Goal: Information Seeking & Learning: Learn about a topic

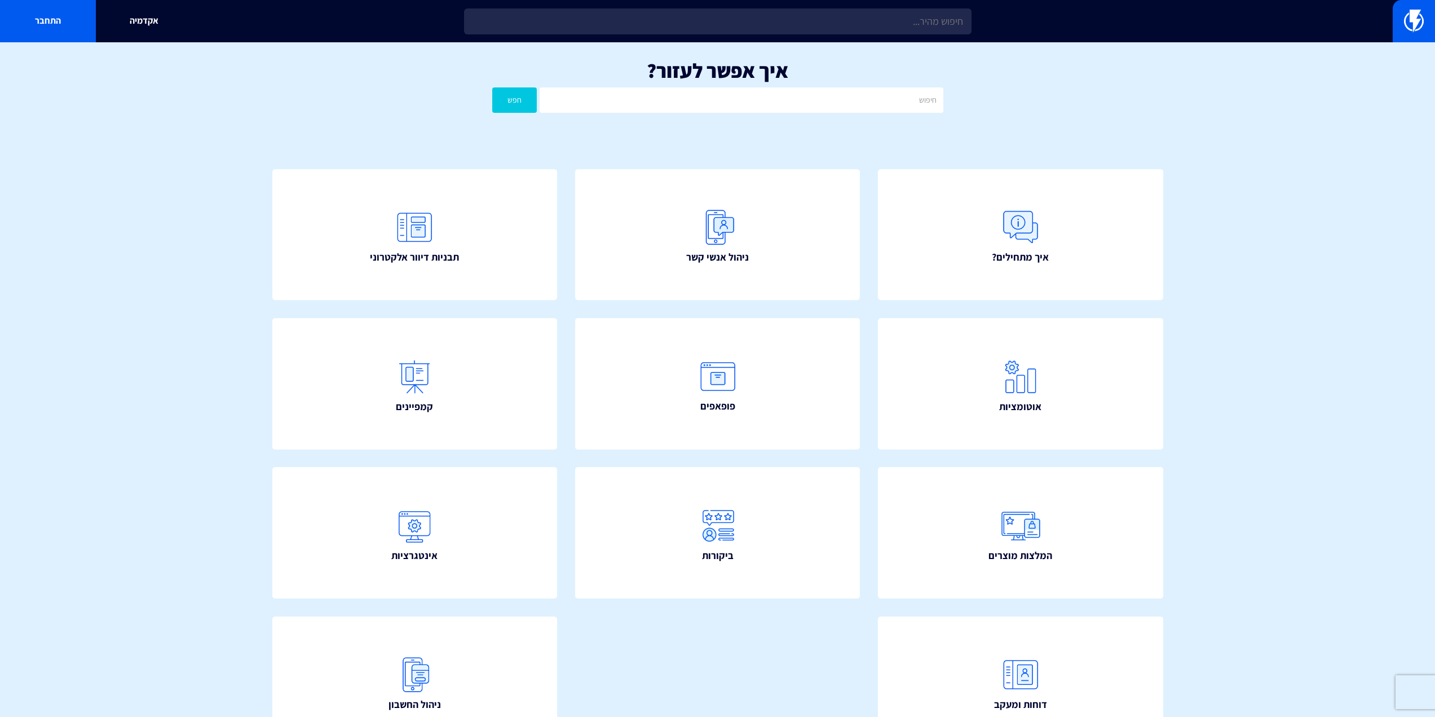
click at [654, 28] on input "text" at bounding box center [718, 21] width 508 height 26
type input "כ"
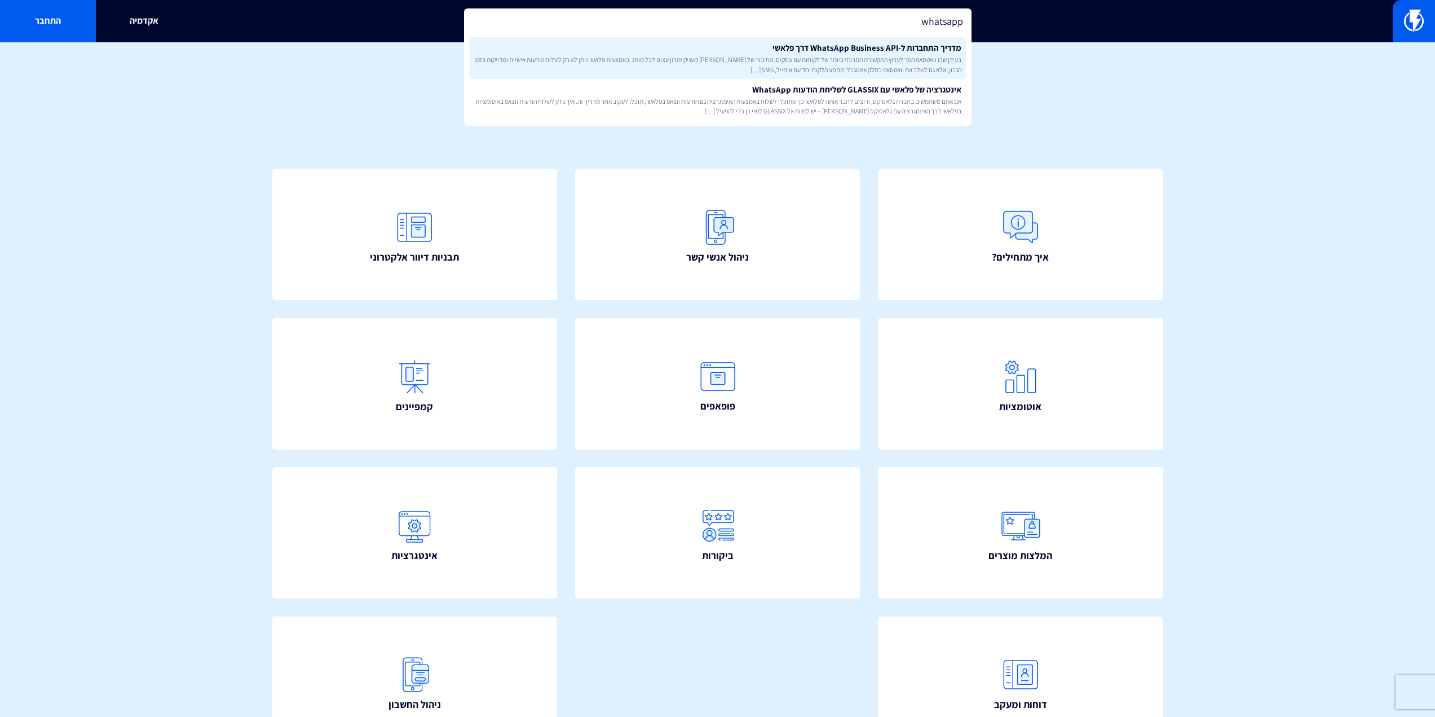
type input "whatsapp"
click at [700, 55] on span "בעידן שבו וואטסאפ הפך לערוץ התקשורת המרכזי ביותר של לקוחות עם עסקים, החיבור של …" at bounding box center [717, 64] width 487 height 19
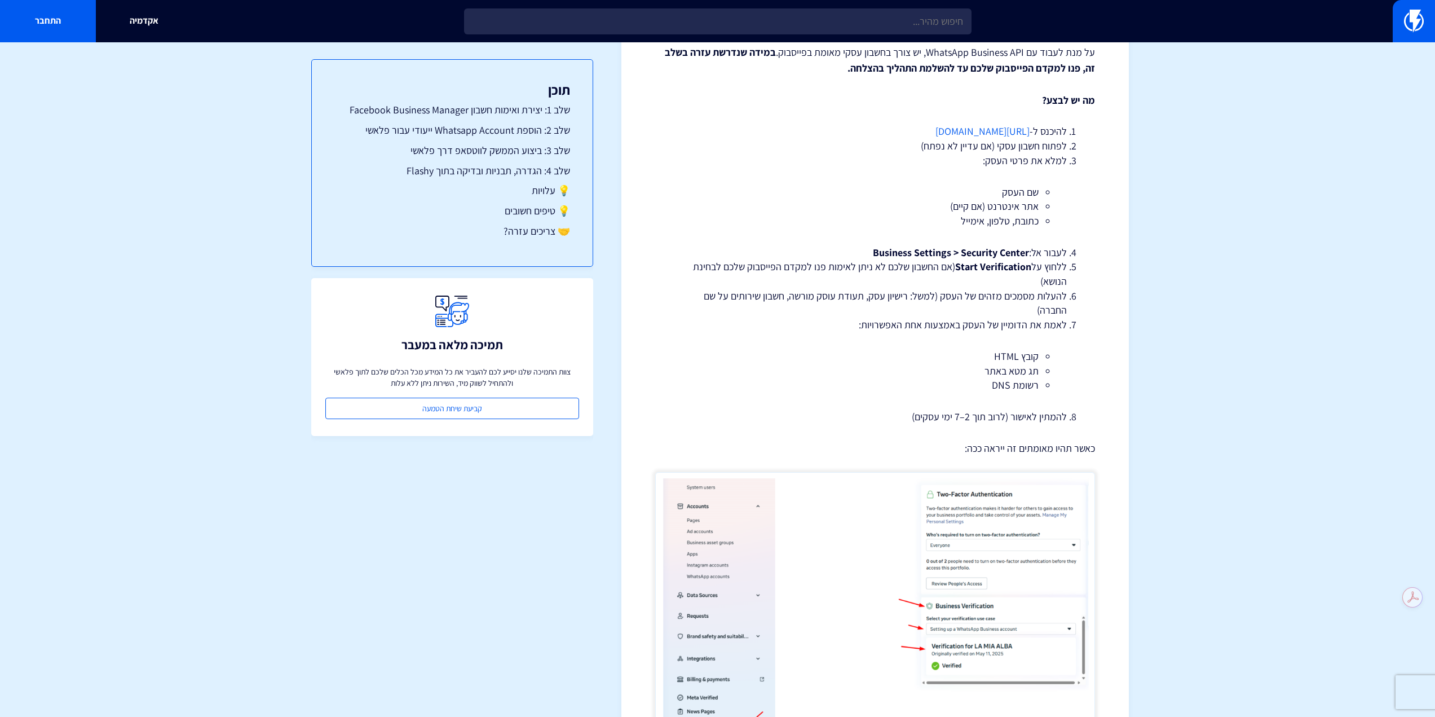
scroll to position [564, 0]
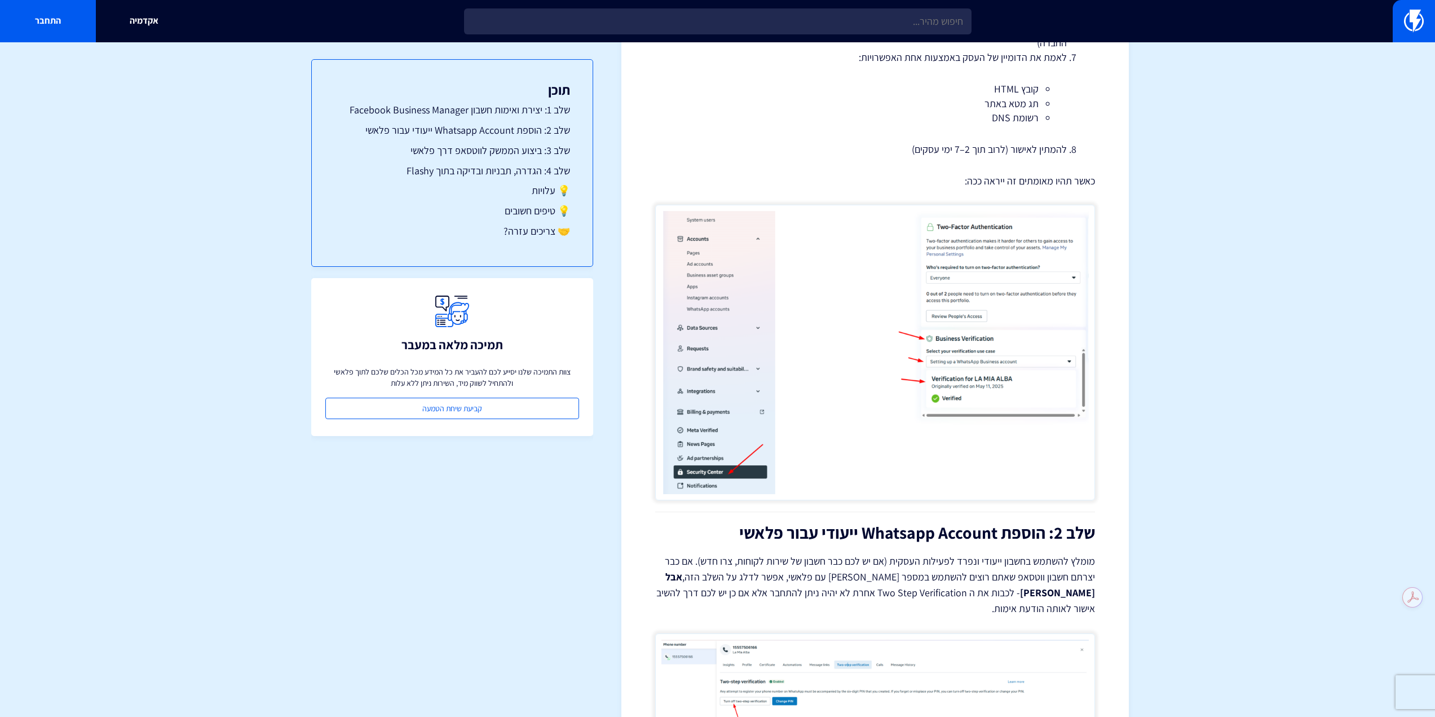
drag, startPoint x: 1200, startPoint y: 305, endPoint x: 1192, endPoint y: 452, distance: 147.4
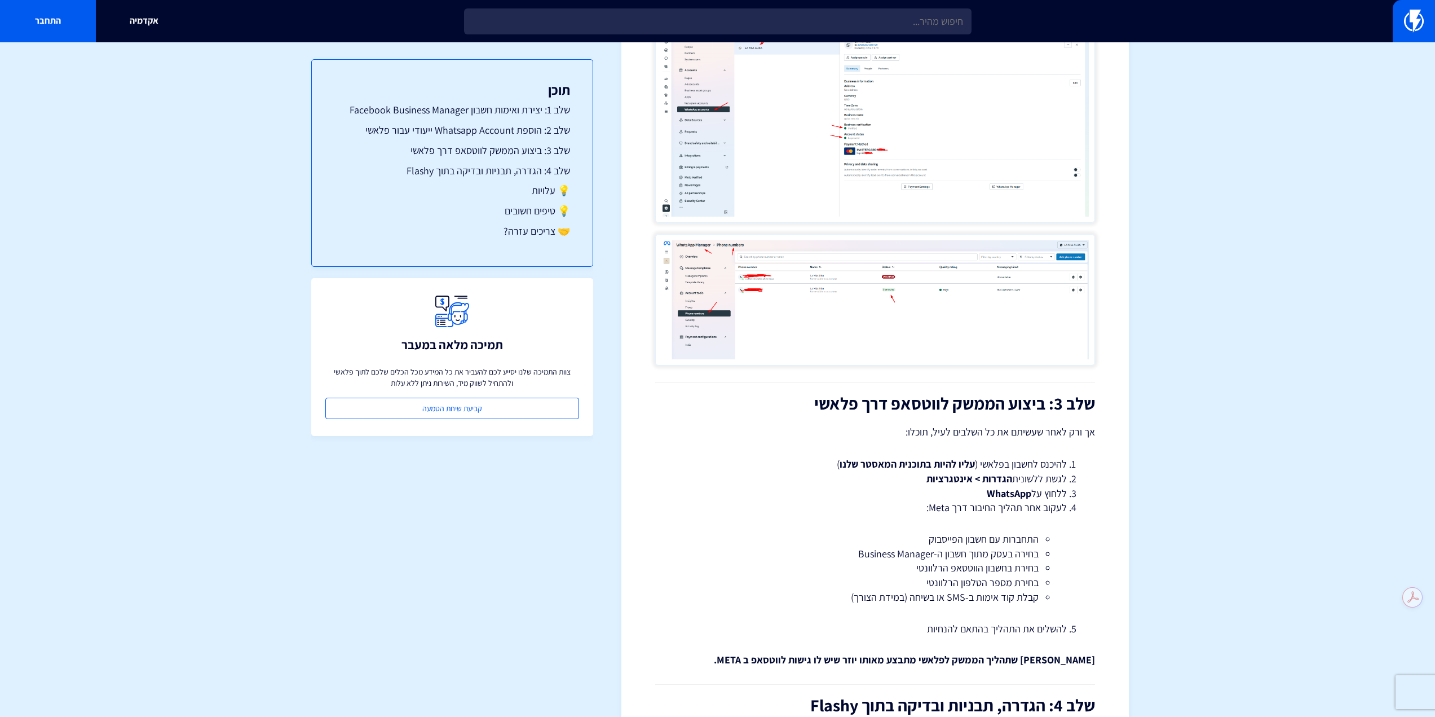
scroll to position [1422, 0]
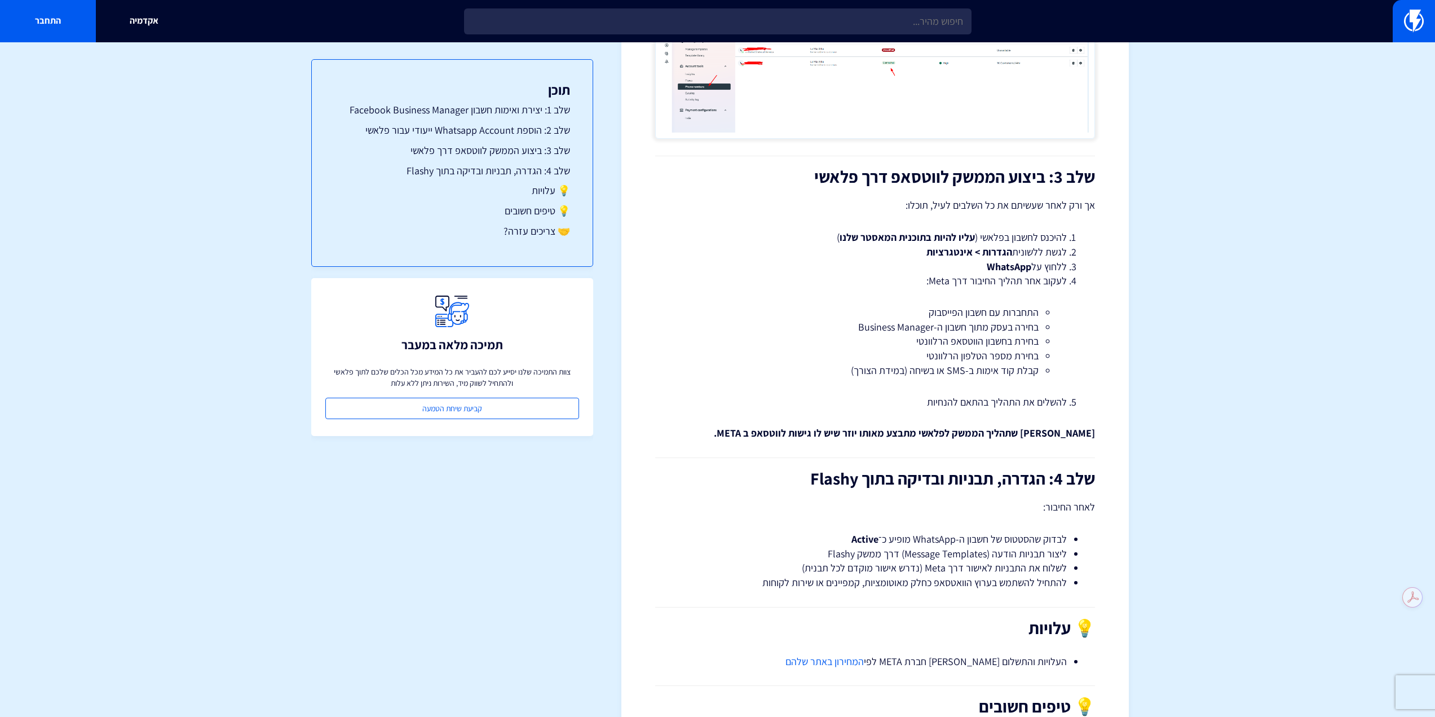
drag, startPoint x: 1174, startPoint y: 482, endPoint x: 1125, endPoint y: 285, distance: 202.8
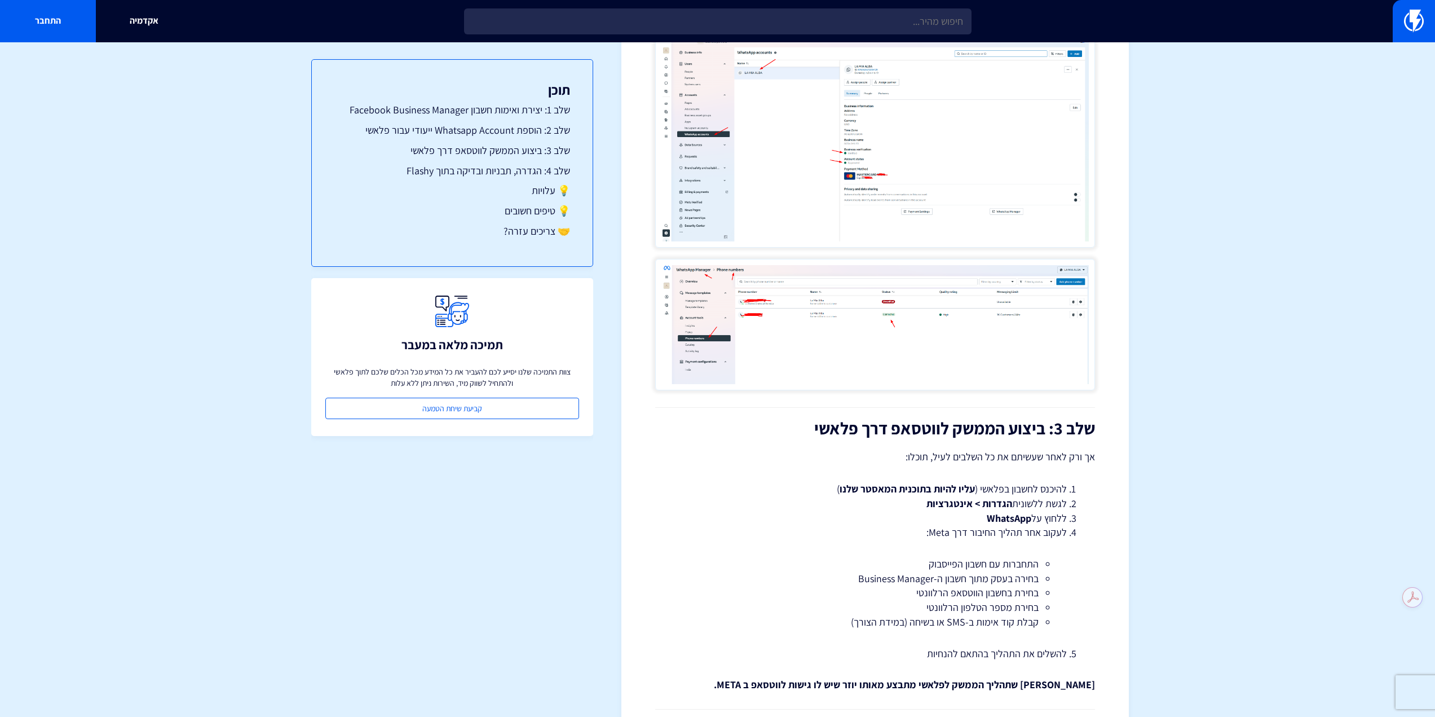
scroll to position [1409, 0]
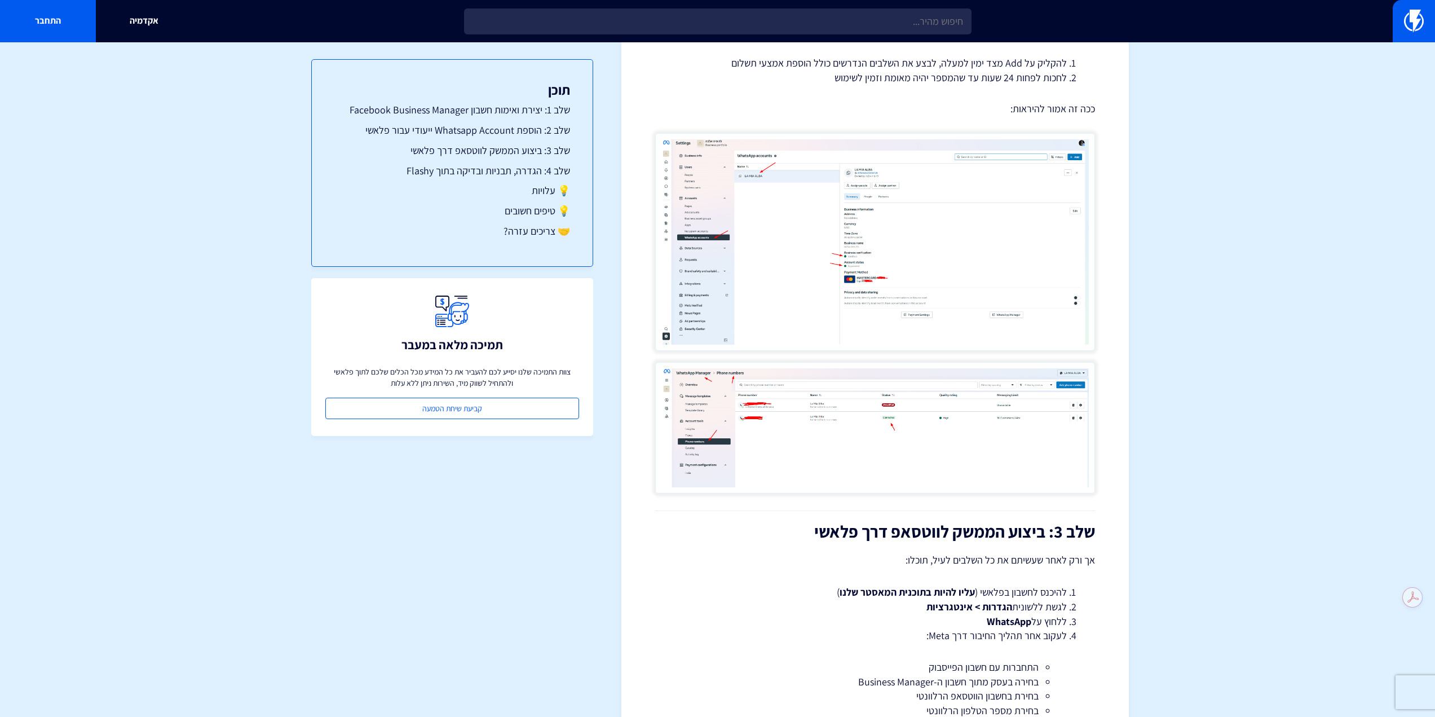
click at [923, 246] on img at bounding box center [875, 242] width 440 height 218
click at [993, 276] on img at bounding box center [875, 242] width 440 height 218
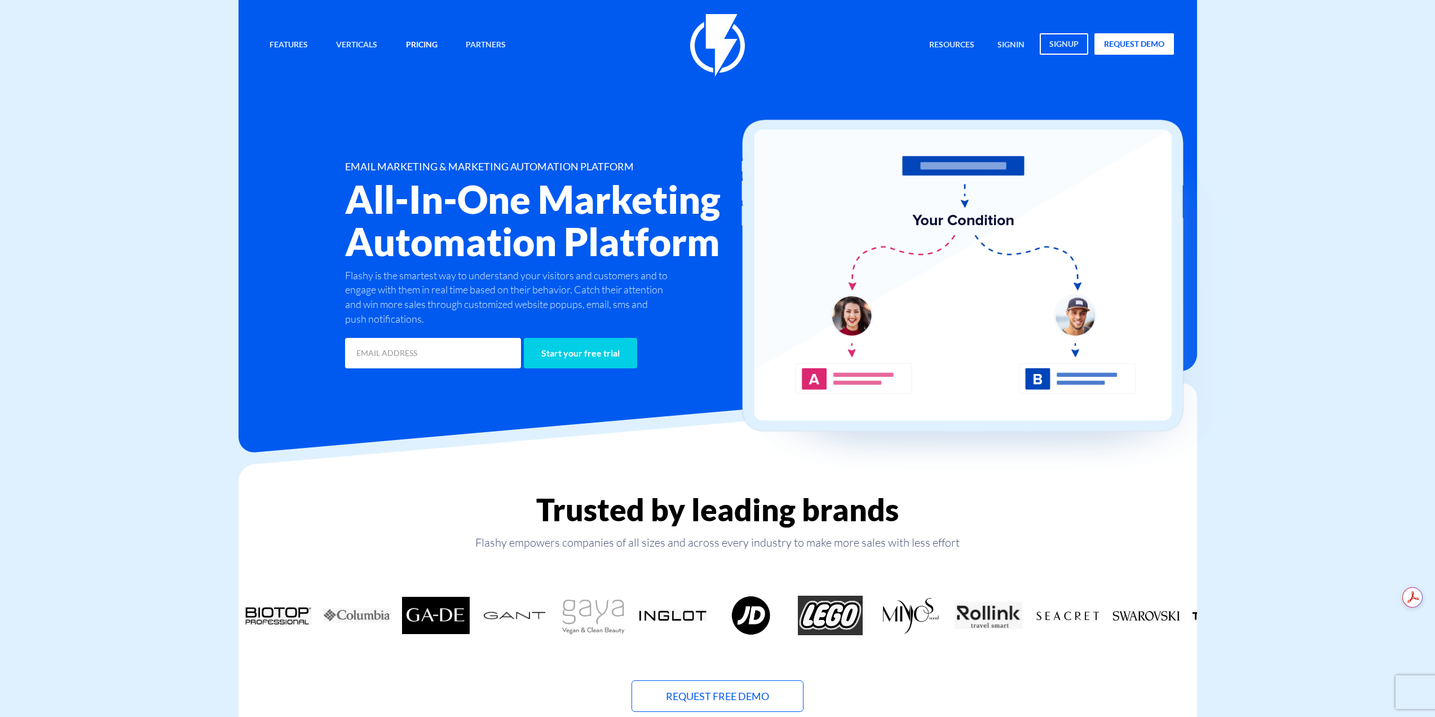
click at [427, 38] on link "Pricing" at bounding box center [422, 45] width 48 height 24
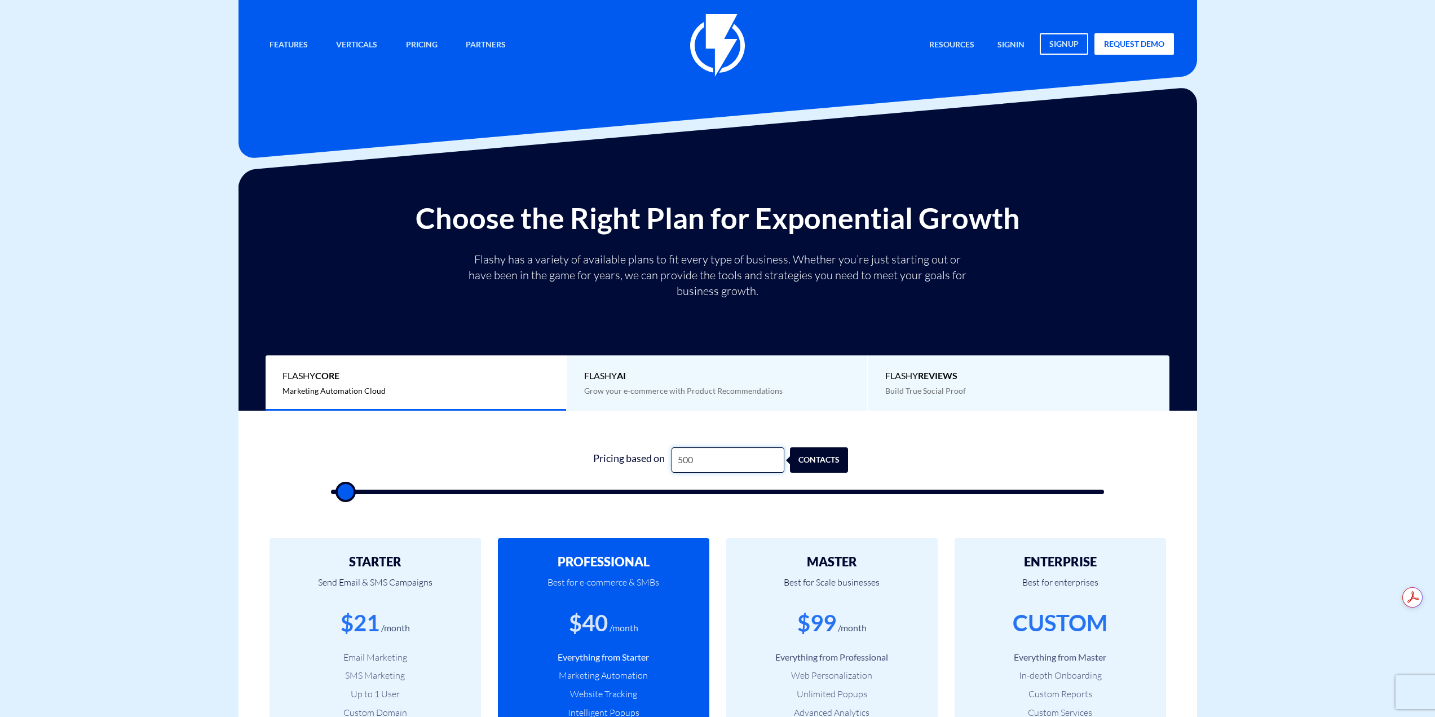
click at [696, 457] on input "500" at bounding box center [728, 459] width 113 height 25
click at [698, 456] on input "500" at bounding box center [728, 459] width 113 height 25
type input "1"
type input "500"
type input "18"
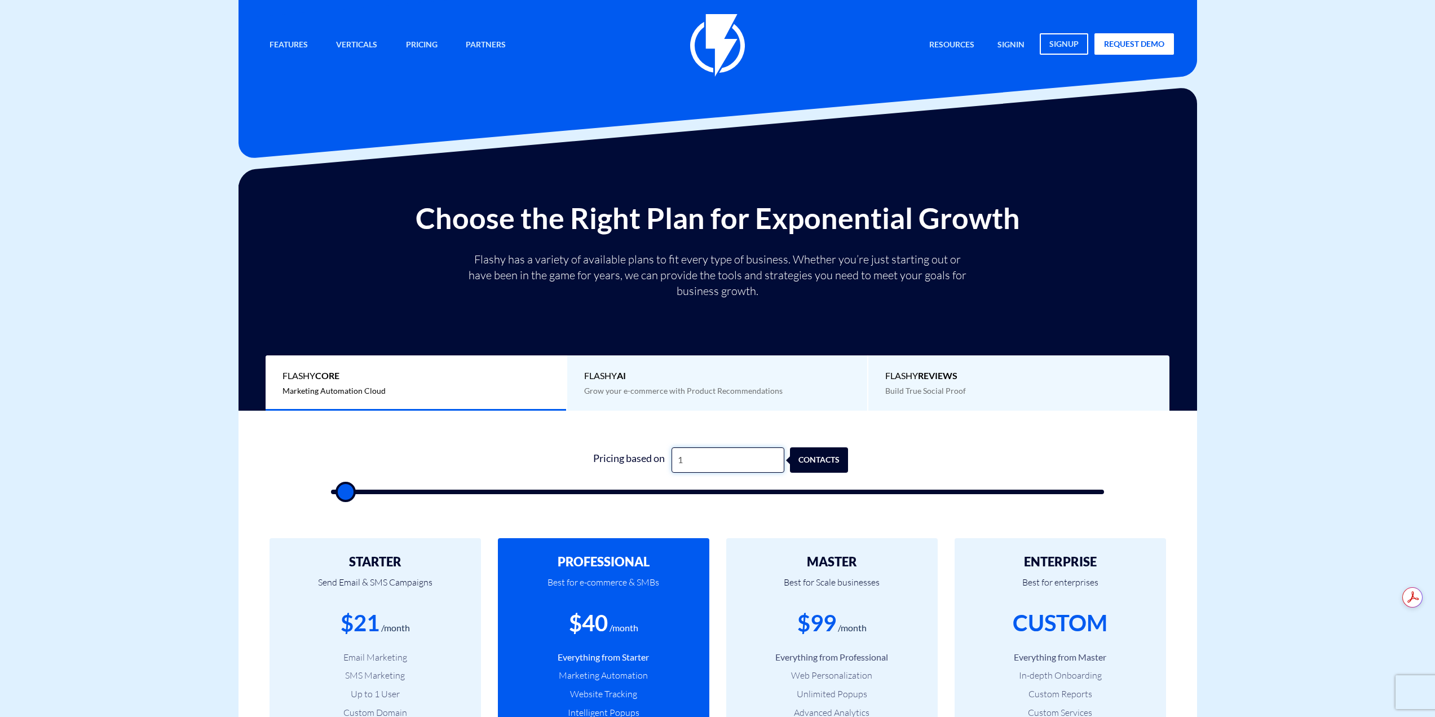
type input "500"
type input "180"
type input "500"
type input "1,800"
type input "2000"
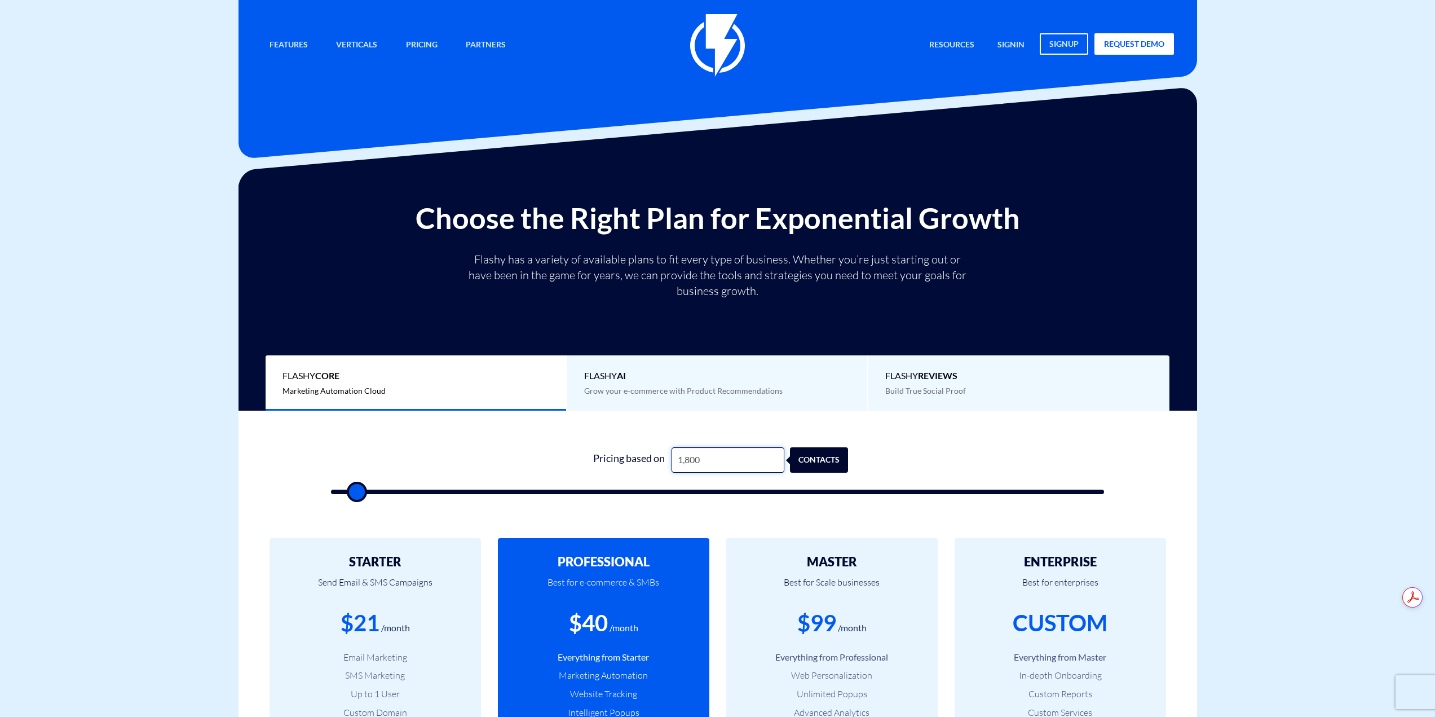
type input "18,000"
type input "18000"
type input "18,000"
